Goal: Information Seeking & Learning: Find specific fact

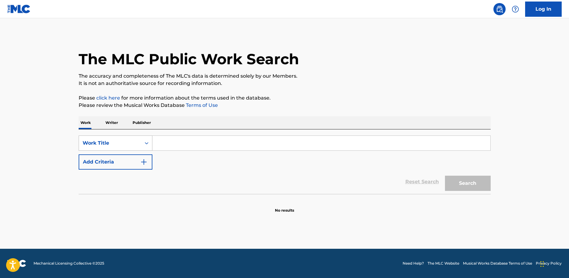
click at [144, 145] on icon "Search Form" at bounding box center [147, 143] width 6 height 6
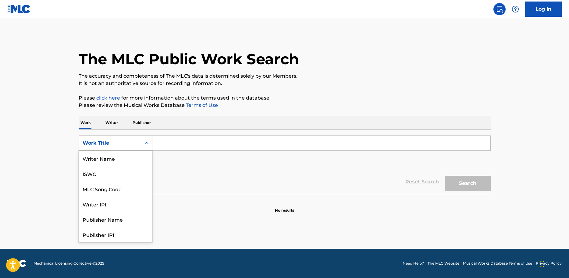
scroll to position [30, 0]
click at [110, 163] on div "MLC Song Code" at bounding box center [115, 158] width 73 height 15
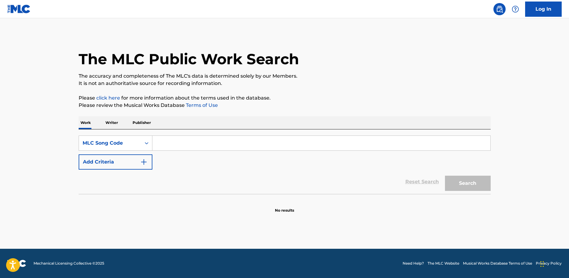
click at [164, 142] on input "Search Form" at bounding box center [321, 143] width 338 height 15
type input "c"
type input "C5107R"
click at [452, 176] on button "Search" at bounding box center [468, 183] width 46 height 15
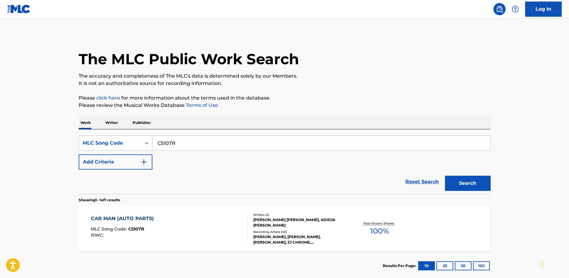
click at [293, 224] on div "[PERSON_NAME] [PERSON_NAME], ADIDJA [PERSON_NAME]" at bounding box center [299, 222] width 92 height 11
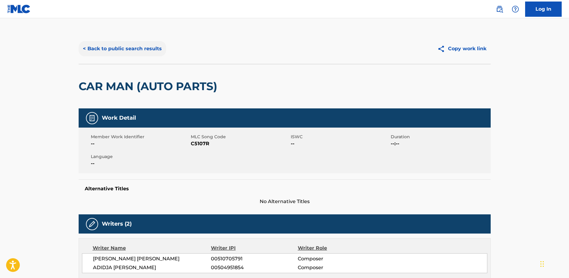
click at [125, 48] on button "< Back to public search results" at bounding box center [122, 48] width 87 height 15
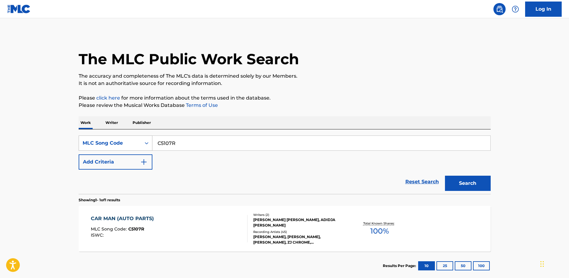
drag, startPoint x: 183, startPoint y: 143, endPoint x: 144, endPoint y: 146, distance: 39.1
click at [144, 146] on div "SearchWithCriteria1c0ef611-5e29-4b83-a5a6-9ff239789ac1 MLC Song Code C5107R" at bounding box center [285, 143] width 412 height 15
type input "T1853W"
click at [467, 179] on button "Search" at bounding box center [468, 183] width 46 height 15
click at [286, 243] on div "VARIOUS ARTISTS, VARIOUS ARTISTS, VARIOUS ARTISTS, VARIOUS ARTISTS, VARIOUS ART…" at bounding box center [299, 239] width 92 height 11
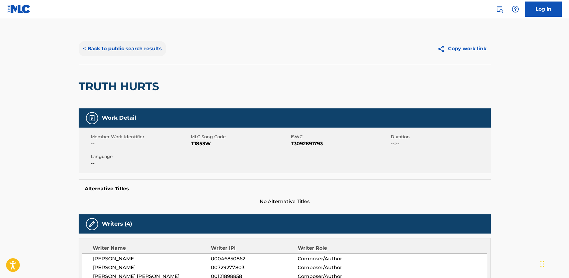
click at [106, 46] on button "< Back to public search results" at bounding box center [122, 48] width 87 height 15
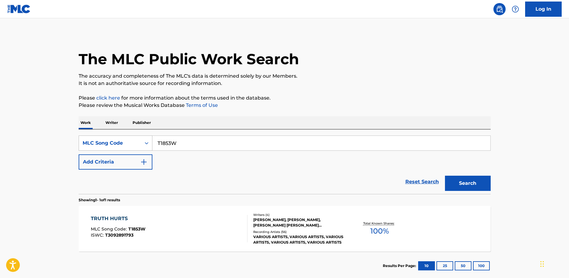
drag, startPoint x: 183, startPoint y: 141, endPoint x: 135, endPoint y: 142, distance: 48.2
click at [135, 142] on div "SearchWithCriteria1c0ef611-5e29-4b83-a5a6-9ff239789ac1 MLC Song Code T1853W" at bounding box center [285, 143] width 412 height 15
type input "X8342P"
click at [453, 182] on button "Search" at bounding box center [468, 183] width 46 height 15
click at [281, 213] on div "Writers ( 2 )" at bounding box center [299, 215] width 92 height 5
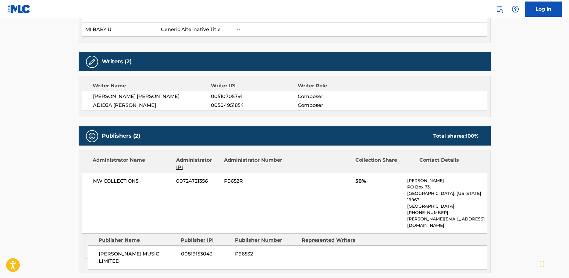
scroll to position [203, 0]
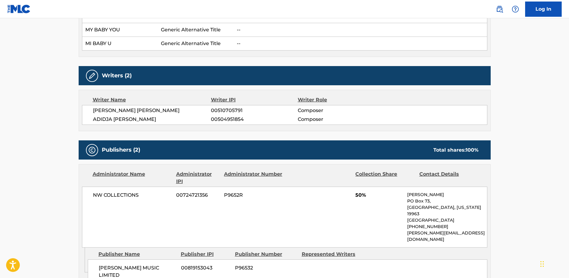
click at [122, 67] on div "Writers (2)" at bounding box center [285, 75] width 412 height 19
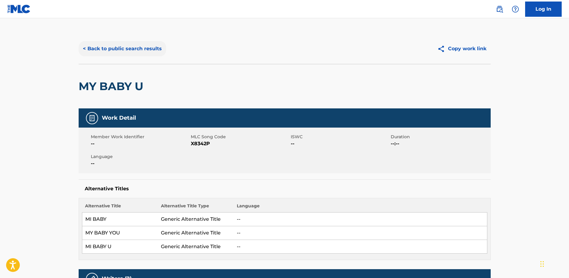
click at [109, 48] on button "< Back to public search results" at bounding box center [122, 48] width 87 height 15
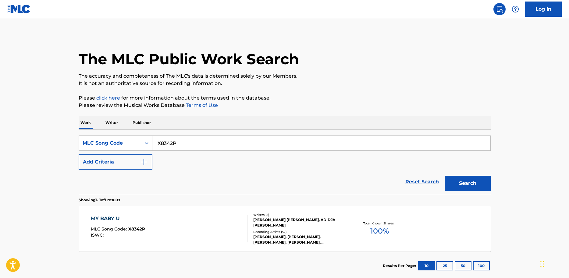
drag, startPoint x: 189, startPoint y: 141, endPoint x: 73, endPoint y: 156, distance: 117.6
click at [73, 156] on div "The MLC Public Work Search The accuracy and completeness of The MLC's data is d…" at bounding box center [284, 157] width 427 height 247
type input "C5410J"
click at [452, 179] on button "Search" at bounding box center [468, 183] width 46 height 15
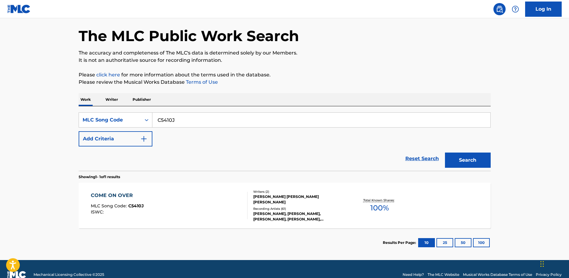
scroll to position [34, 0]
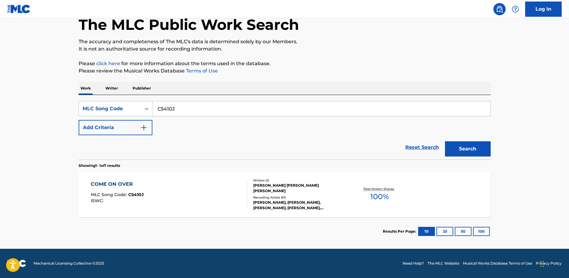
click at [270, 190] on div "[PERSON_NAME] [PERSON_NAME] [PERSON_NAME]" at bounding box center [299, 188] width 92 height 11
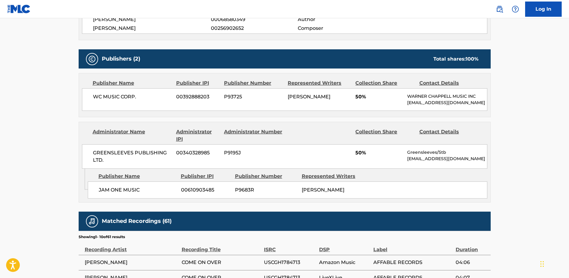
scroll to position [254, 0]
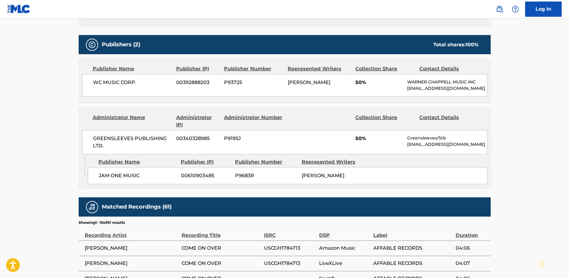
click at [63, 119] on main "< Back to public search results Copy work link COME ON OVER Work Detail Member …" at bounding box center [284, 94] width 569 height 660
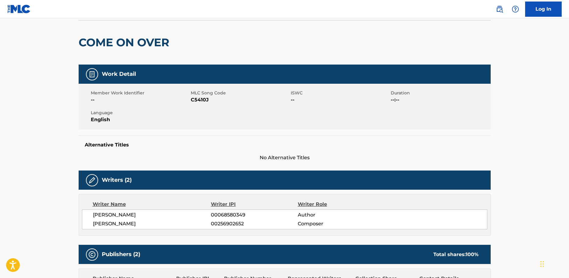
scroll to position [0, 0]
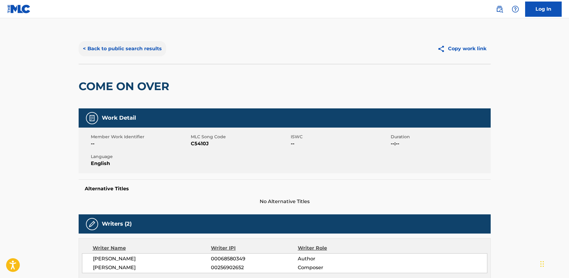
click at [90, 43] on button "< Back to public search results" at bounding box center [122, 48] width 87 height 15
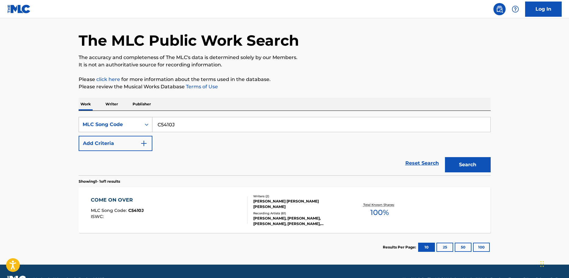
drag, startPoint x: 188, startPoint y: 127, endPoint x: 107, endPoint y: 121, distance: 81.6
click at [105, 125] on div "SearchWithCriteria1c0ef611-5e29-4b83-a5a6-9ff239789ac1 MLC Song Code C5410J" at bounding box center [285, 124] width 412 height 15
type input "E3223F"
drag, startPoint x: 453, startPoint y: 167, endPoint x: 419, endPoint y: 176, distance: 34.3
click at [453, 167] on button "Search" at bounding box center [468, 164] width 46 height 15
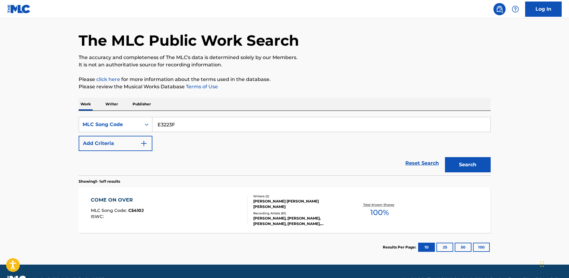
scroll to position [0, 0]
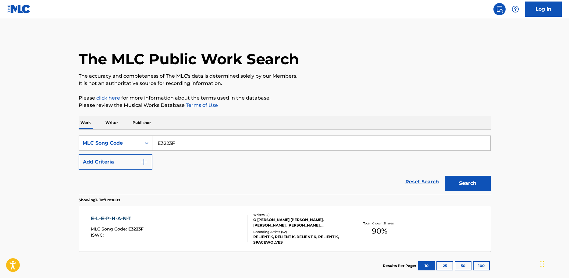
click at [210, 217] on div "E-L-E-P-H-A-N-T MLC Song Code : E3223F ISWC :" at bounding box center [169, 228] width 157 height 27
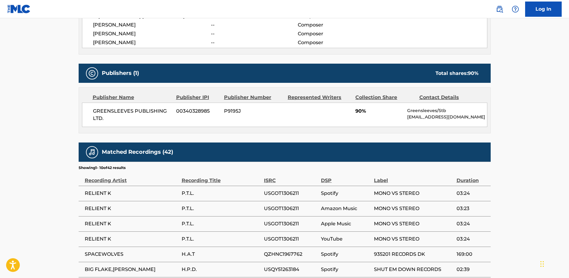
scroll to position [254, 0]
